Goal: Transaction & Acquisition: Download file/media

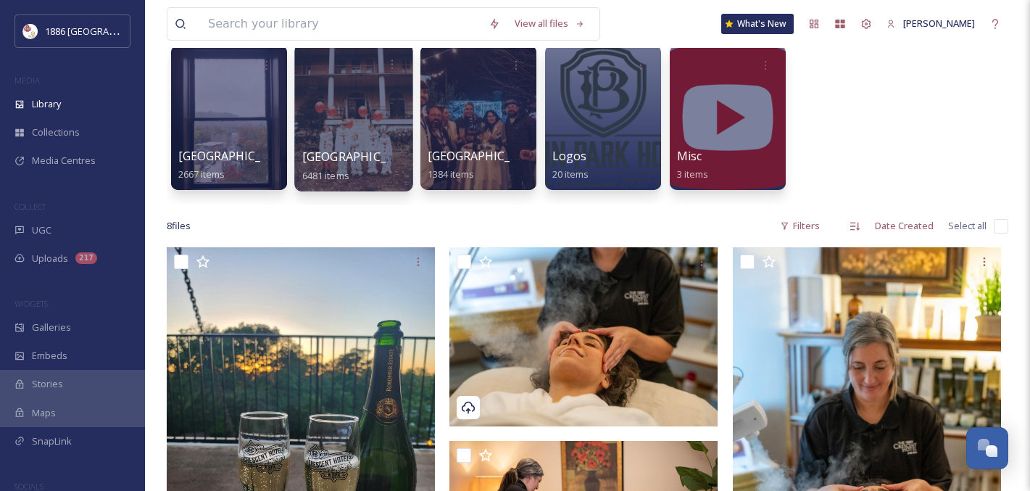
scroll to position [111, 0]
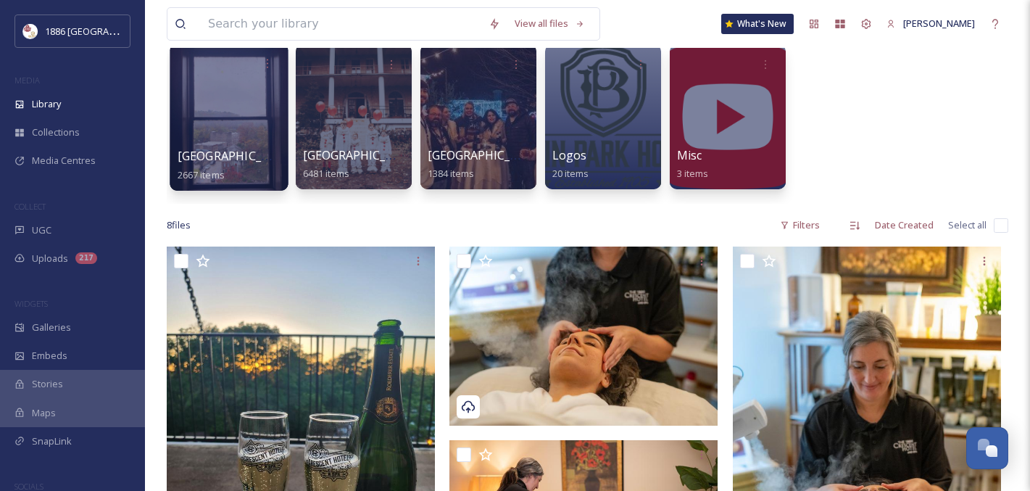
click at [217, 145] on div at bounding box center [229, 117] width 118 height 148
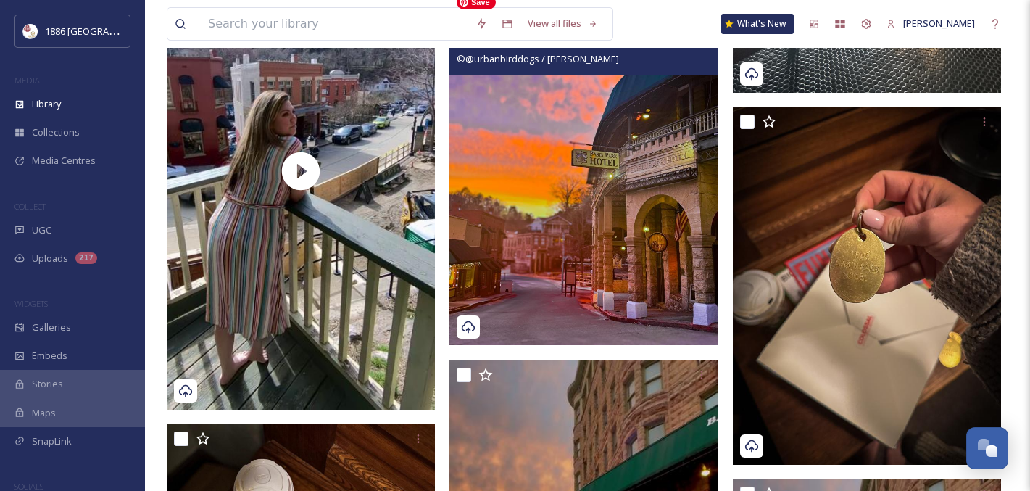
scroll to position [8747, 0]
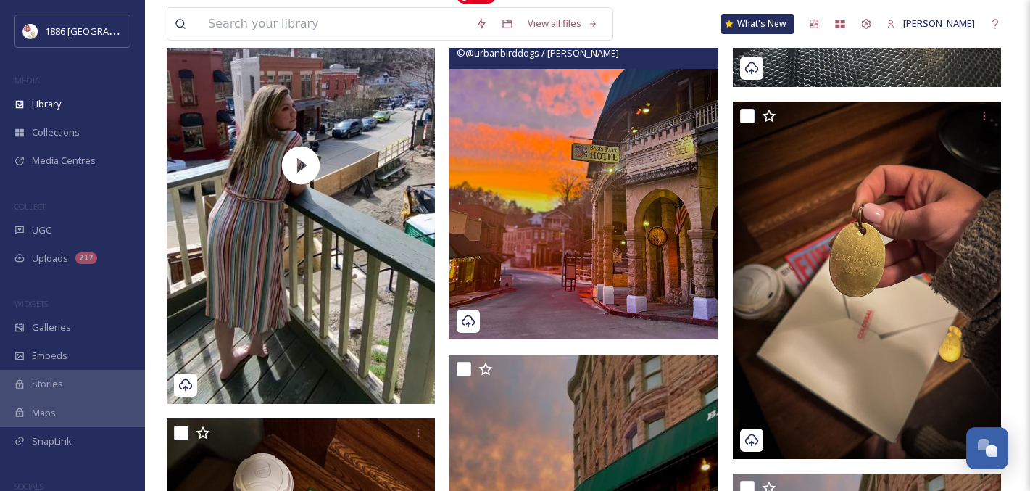
click at [583, 270] on img at bounding box center [583, 160] width 268 height 357
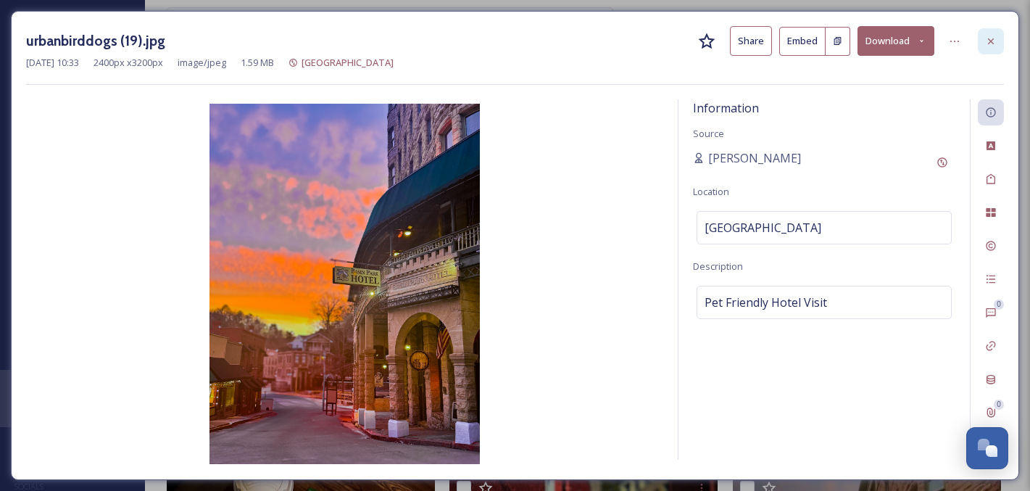
click at [986, 37] on icon at bounding box center [991, 42] width 12 height 12
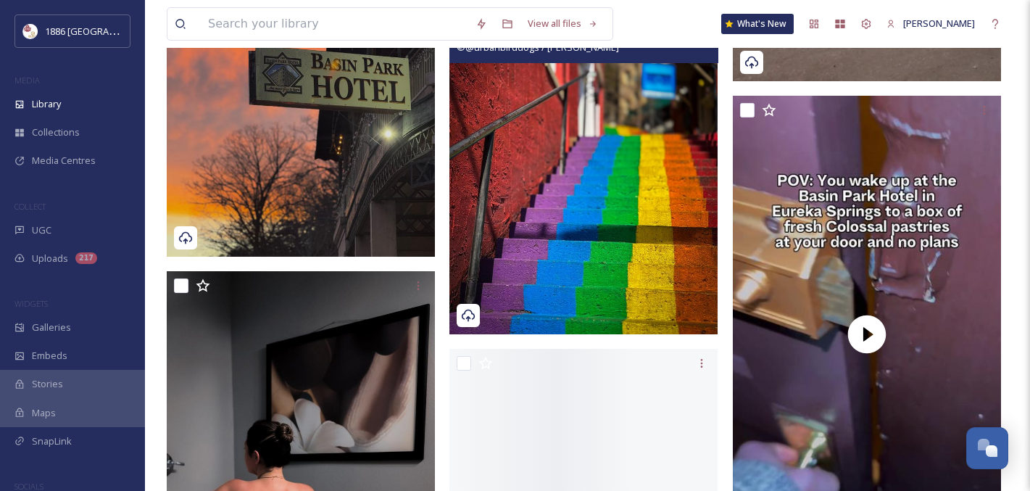
scroll to position [9616, 0]
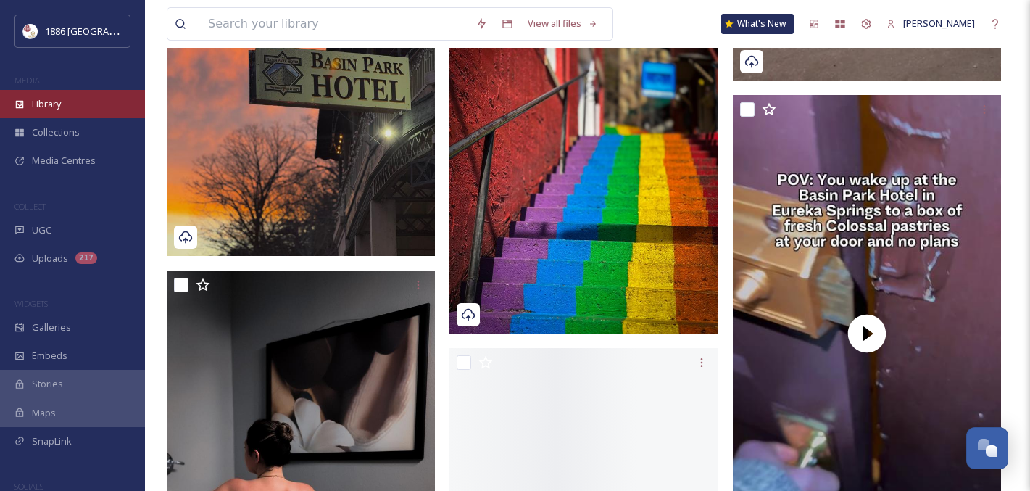
click at [72, 99] on div "Library" at bounding box center [72, 104] width 145 height 28
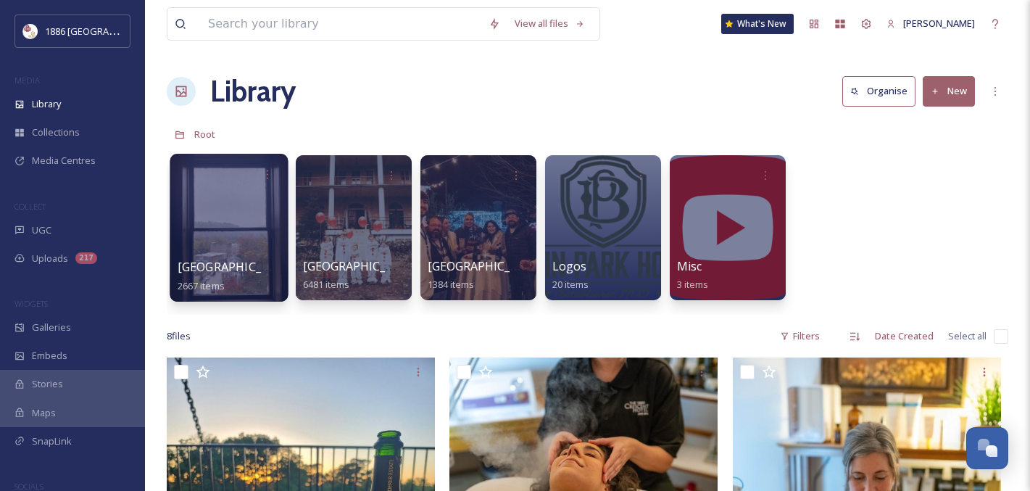
click at [236, 270] on span "[GEOGRAPHIC_DATA]" at bounding box center [237, 267] width 119 height 16
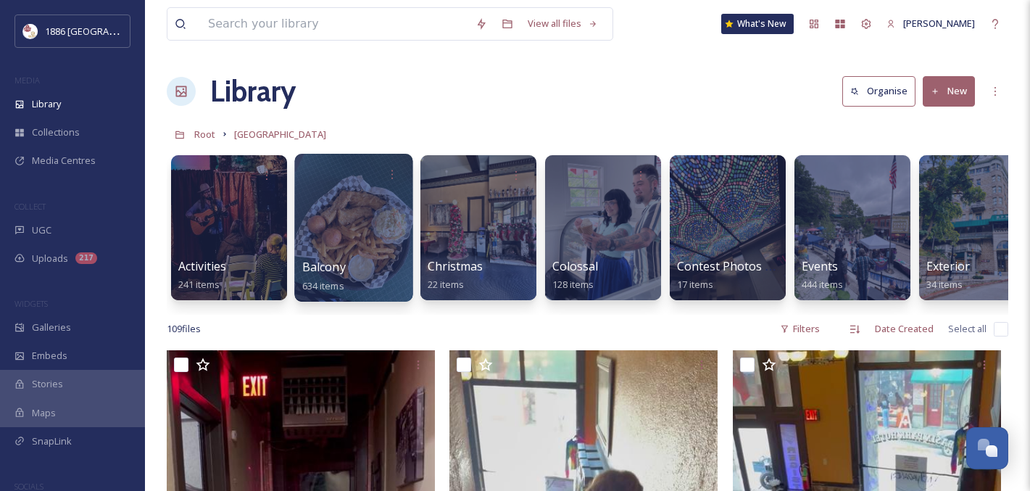
click at [361, 244] on div at bounding box center [353, 228] width 118 height 148
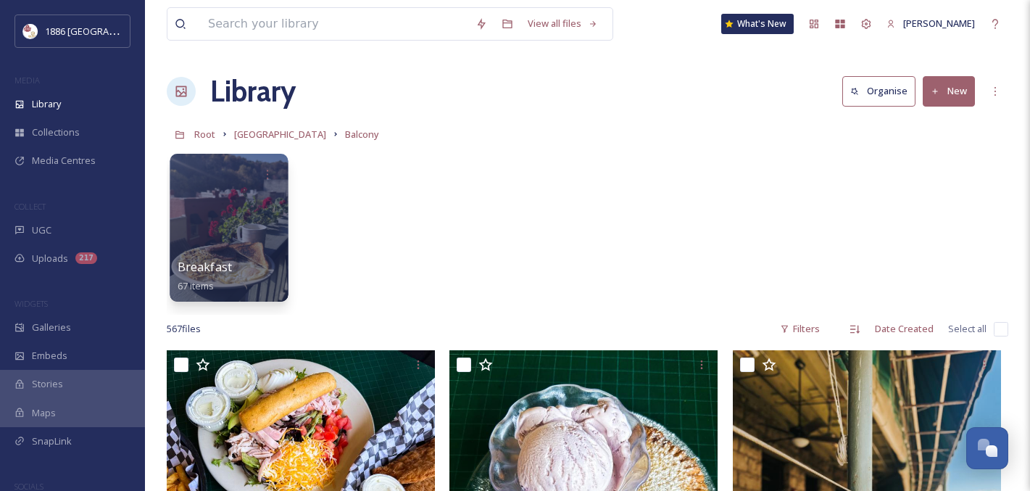
click at [227, 228] on div at bounding box center [229, 228] width 118 height 148
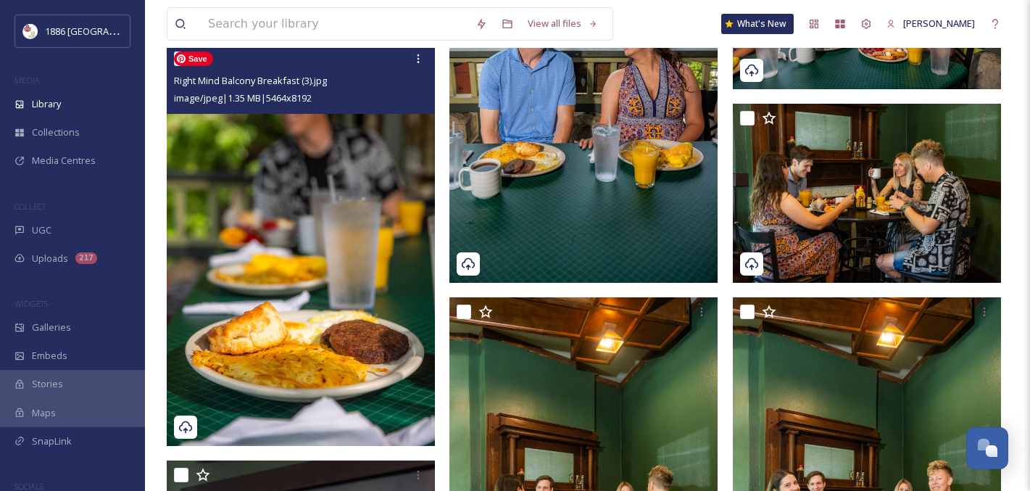
scroll to position [1735, 0]
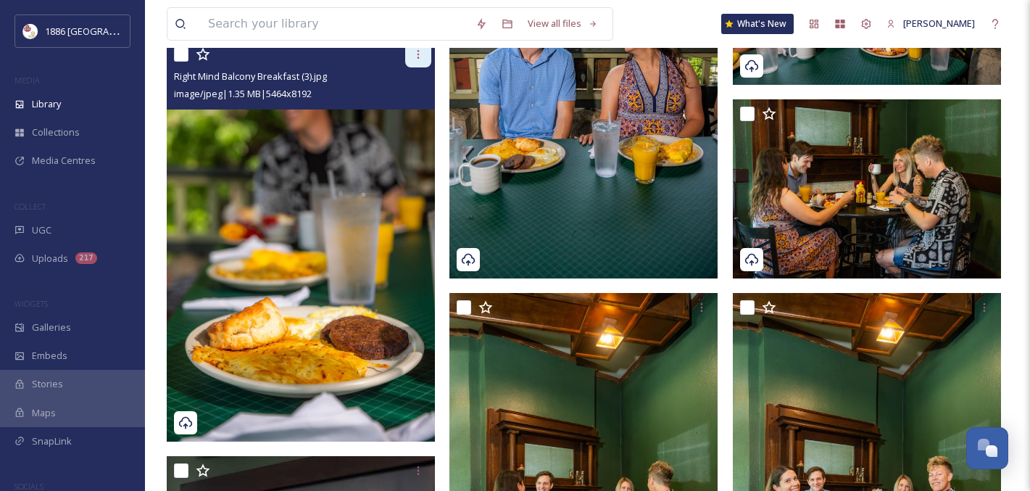
click at [416, 57] on icon at bounding box center [418, 55] width 12 height 12
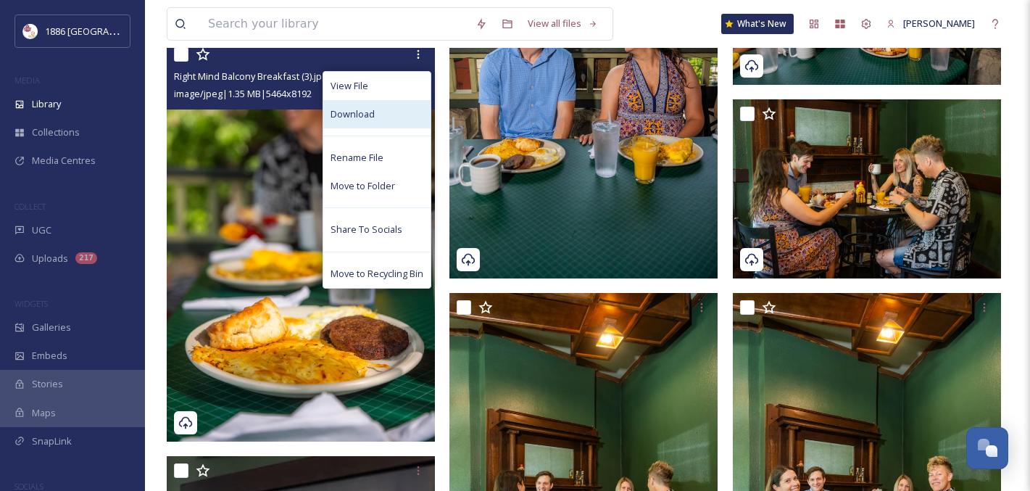
click at [383, 128] on div "View File Download Rename File Move to Folder Share To Socials Move to Recyclin…" at bounding box center [376, 179] width 109 height 217
click at [382, 122] on div "Download" at bounding box center [376, 114] width 107 height 28
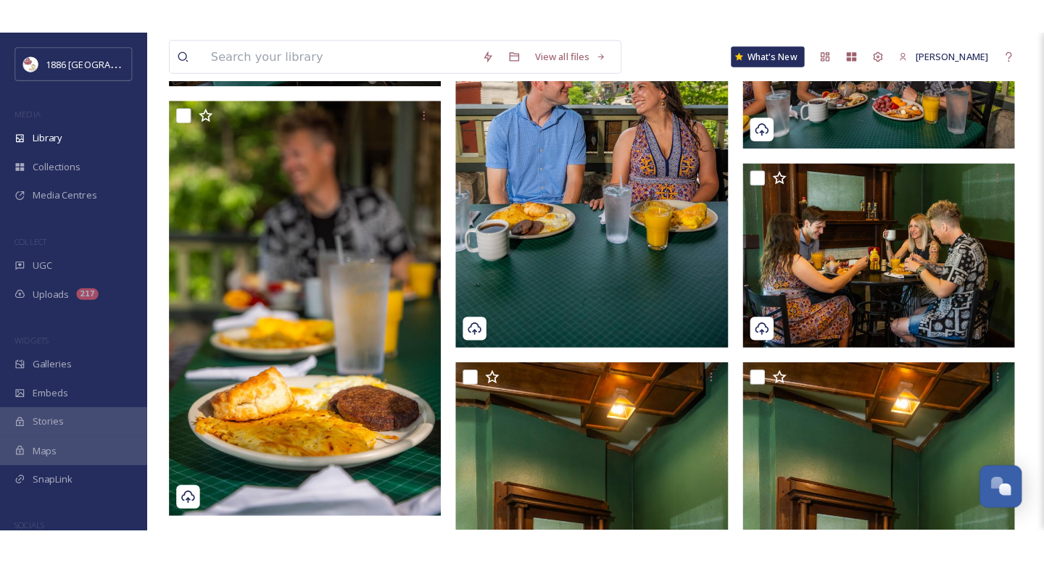
scroll to position [1759, 0]
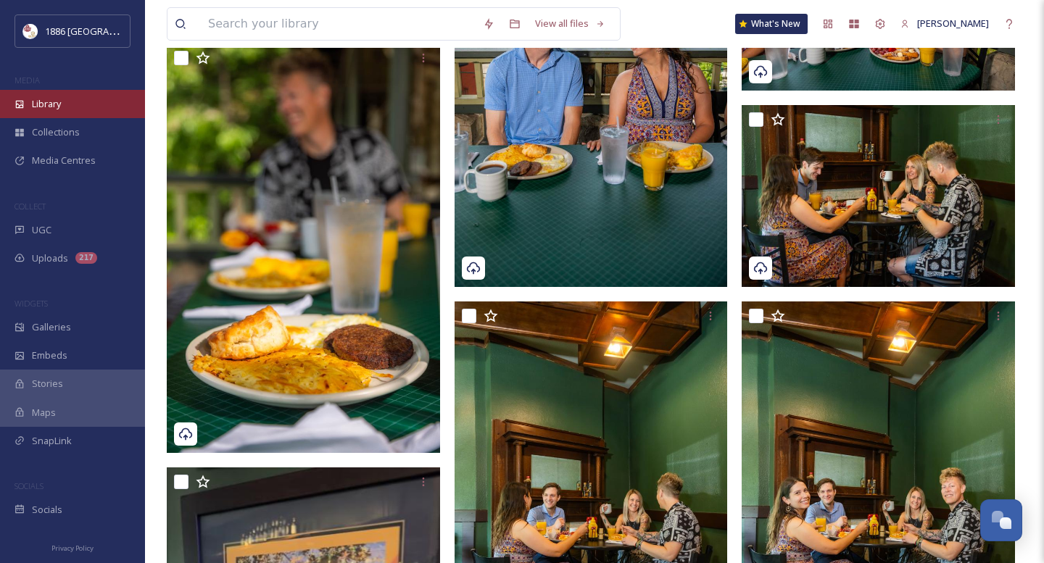
click at [59, 93] on div "Library" at bounding box center [72, 104] width 145 height 28
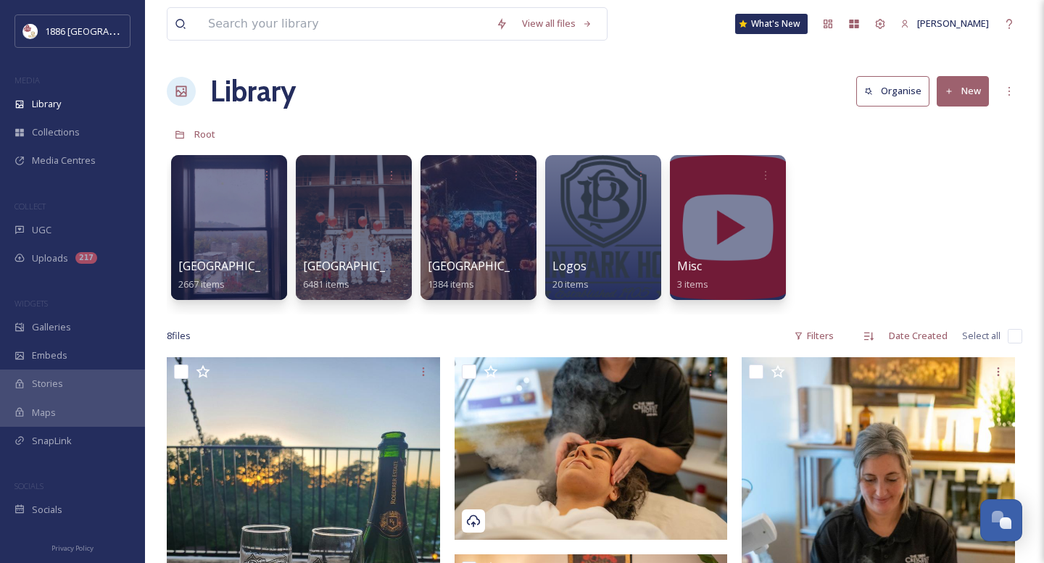
click at [386, 263] on div "[GEOGRAPHIC_DATA] 6481 items" at bounding box center [353, 275] width 101 height 36
click at [357, 265] on span "[GEOGRAPHIC_DATA]" at bounding box center [361, 267] width 119 height 16
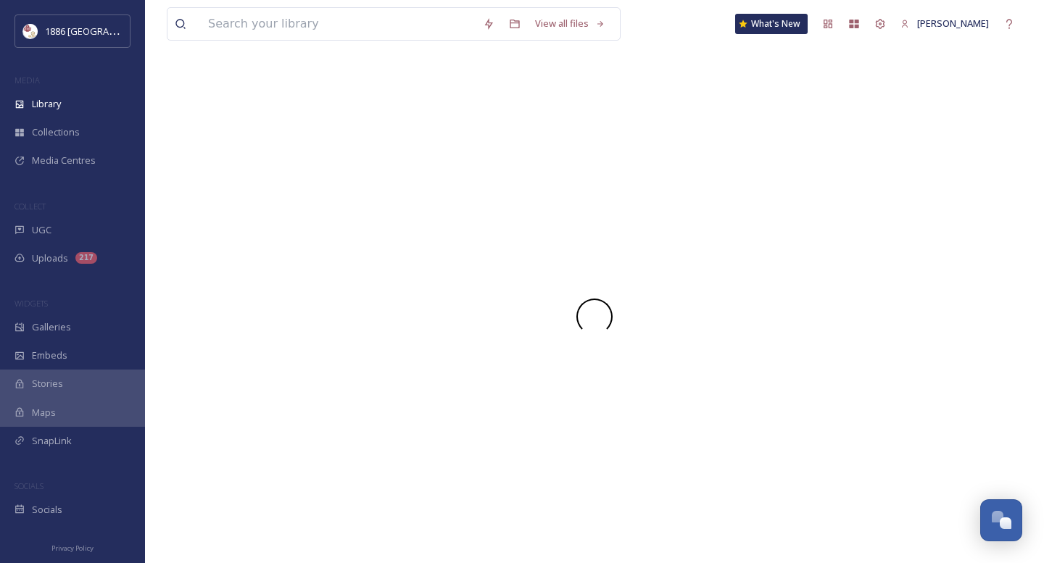
click at [357, 265] on div at bounding box center [594, 316] width 855 height 493
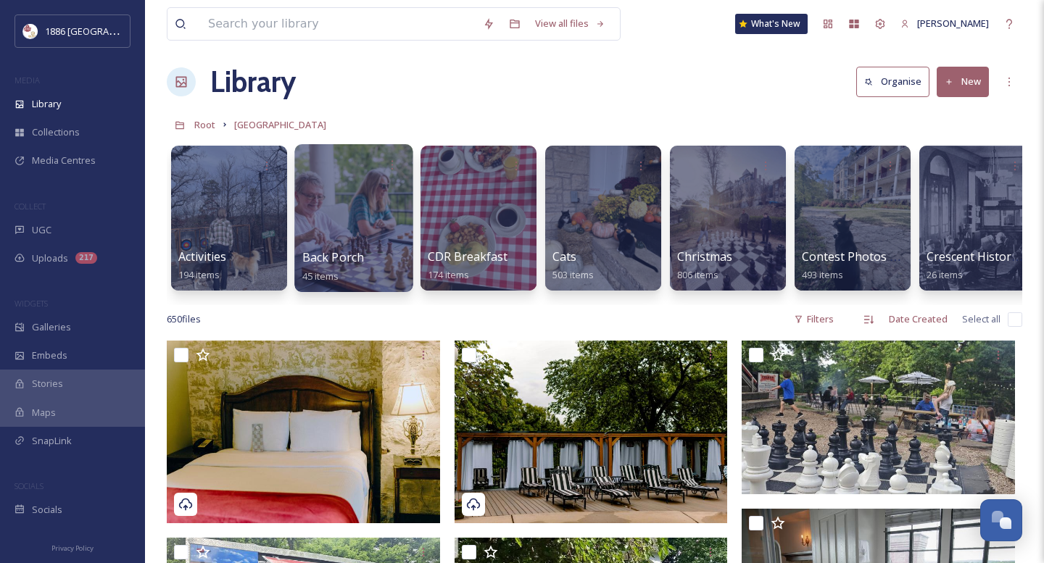
click at [338, 226] on div at bounding box center [353, 218] width 118 height 148
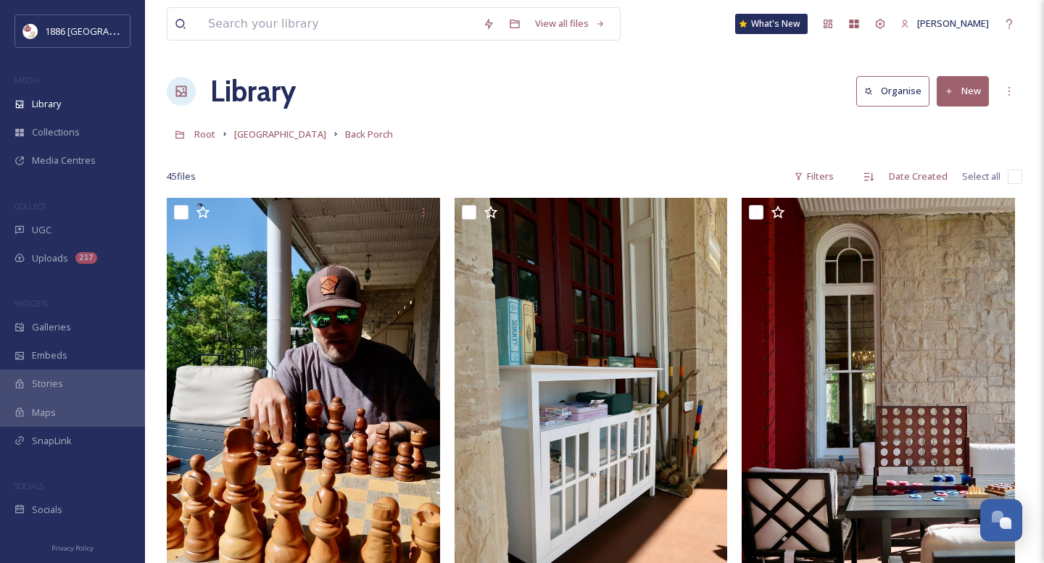
click at [609, 110] on div "Library Organise New" at bounding box center [594, 91] width 855 height 43
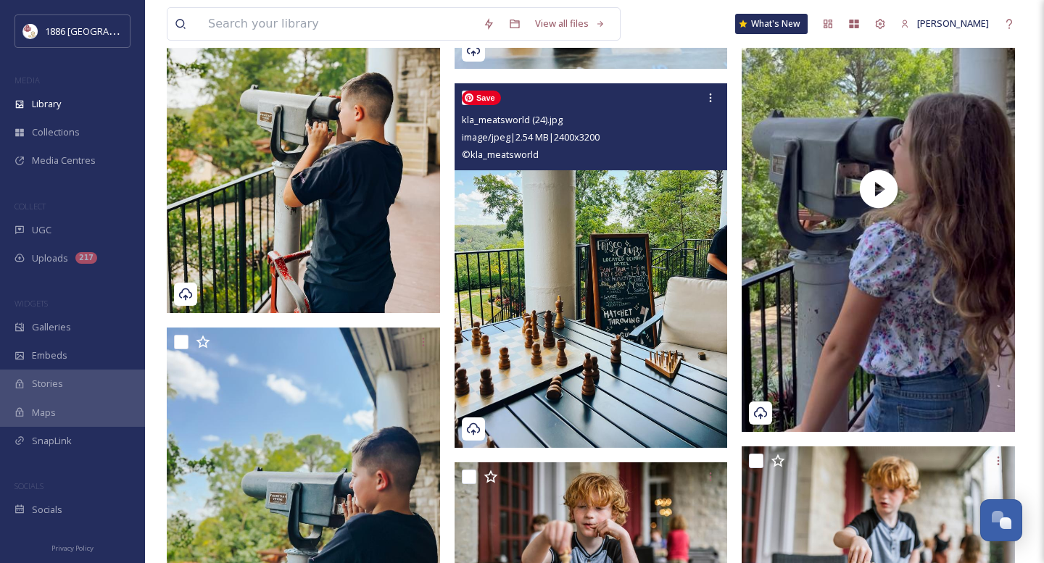
scroll to position [1891, 0]
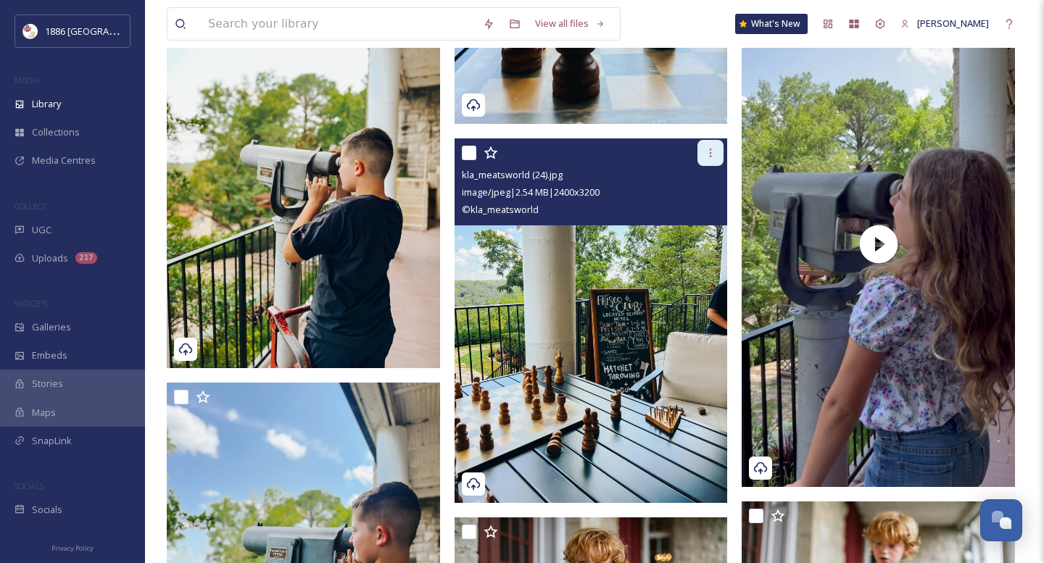
click at [708, 144] on div at bounding box center [710, 153] width 26 height 26
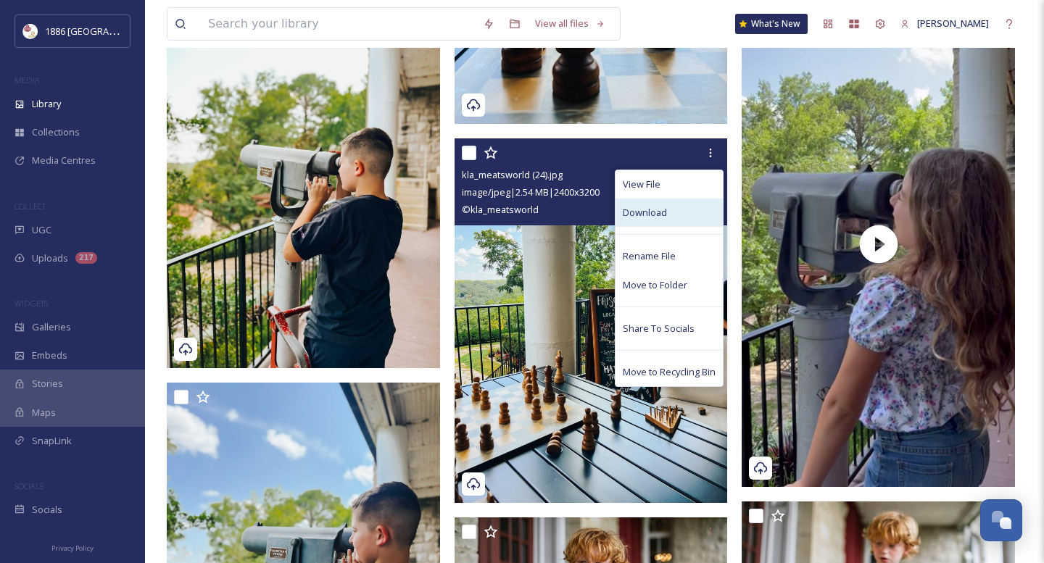
click at [673, 219] on div "Download" at bounding box center [668, 213] width 107 height 28
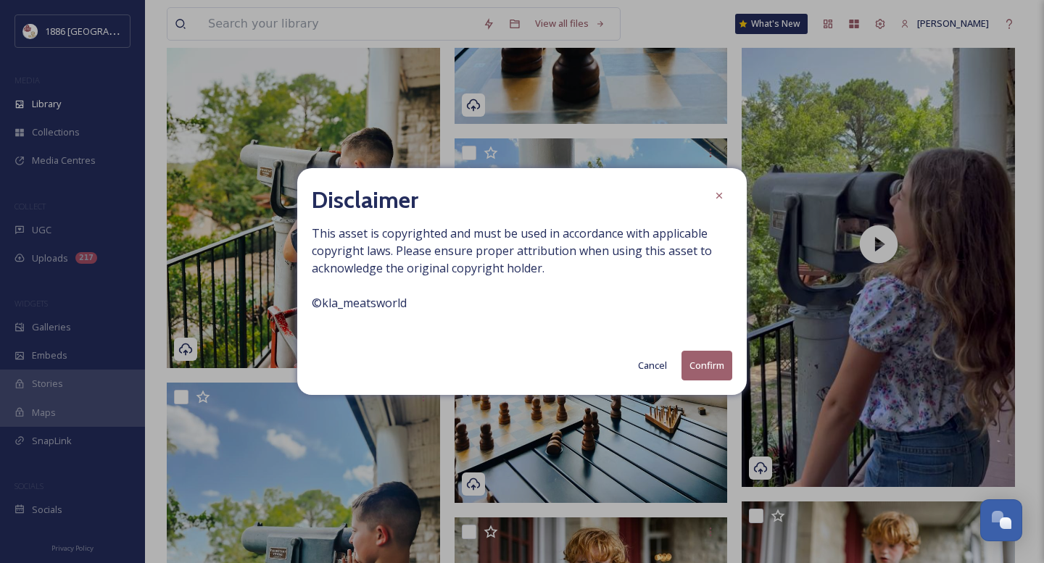
click at [702, 367] on button "Confirm" at bounding box center [706, 366] width 51 height 30
